Goal: Transaction & Acquisition: Book appointment/travel/reservation

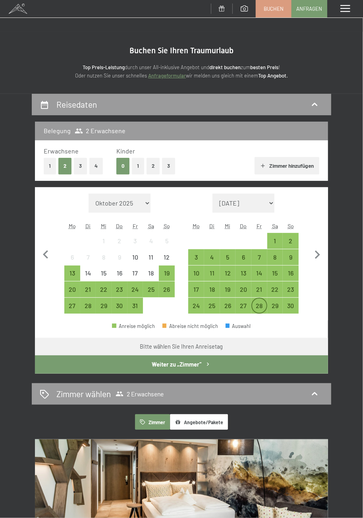
click at [264, 309] on div "28" at bounding box center [259, 309] width 14 height 14
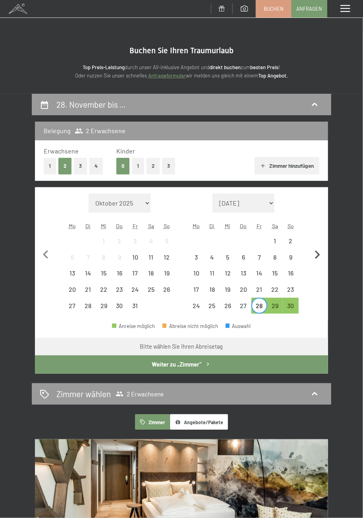
click at [322, 261] on icon "button" at bounding box center [317, 254] width 17 height 17
select select "[DATE]"
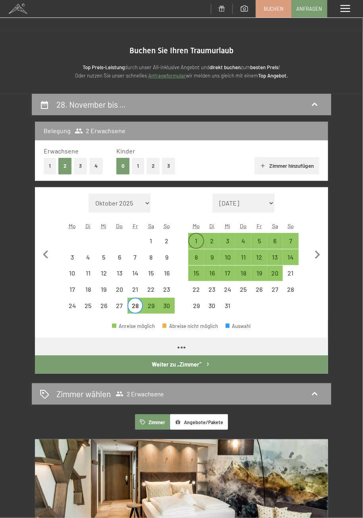
click at [196, 242] on div "1" at bounding box center [196, 245] width 14 height 14
select select "[DATE]"
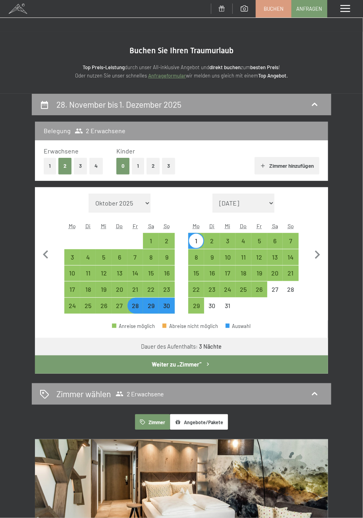
click at [197, 365] on button "Weiter zu „Zimmer“" at bounding box center [181, 364] width 293 height 18
select select "[DATE]"
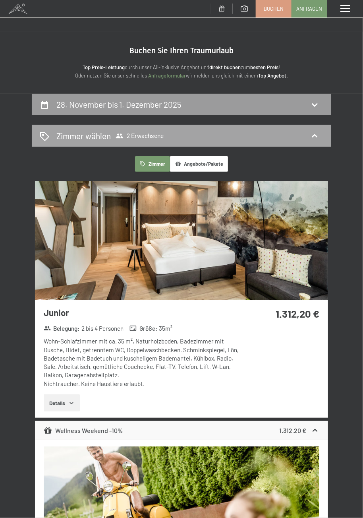
click at [316, 140] on icon at bounding box center [315, 136] width 10 height 10
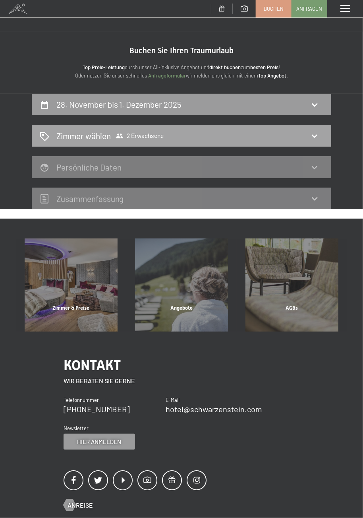
click at [318, 139] on icon at bounding box center [315, 136] width 10 height 10
